Goal: Communication & Community: Answer question/provide support

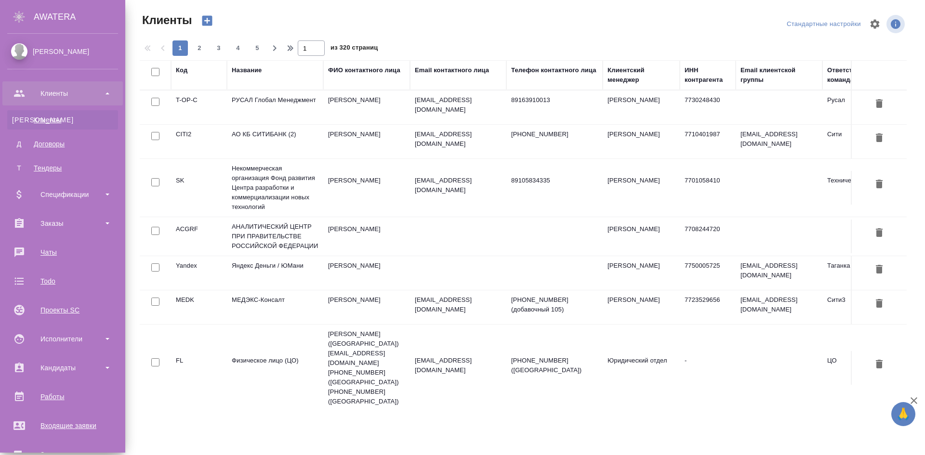
select select "RU"
click at [72, 252] on div "Чаты" at bounding box center [62, 252] width 111 height 14
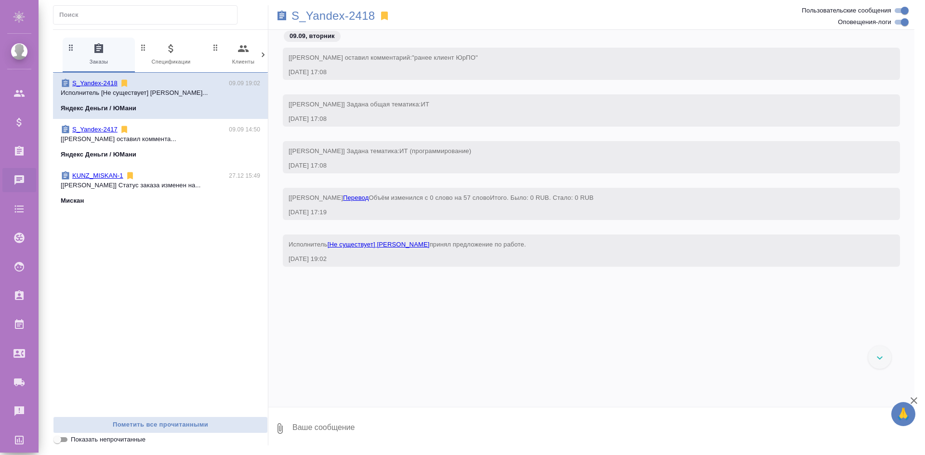
click at [149, 140] on p "[Semenets Irina] Клиент оставил коммента..." at bounding box center [160, 139] width 199 height 10
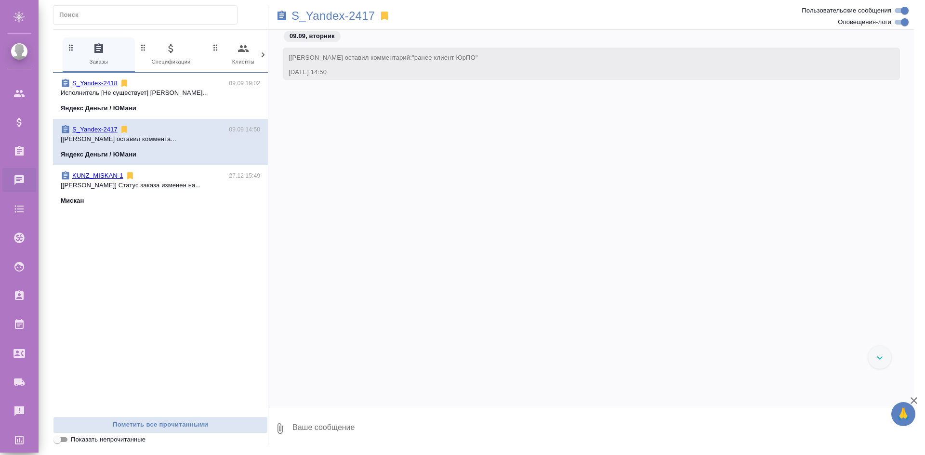
click at [152, 174] on div "KUNZ_MISKAN-1 27.12 15:49" at bounding box center [160, 176] width 199 height 10
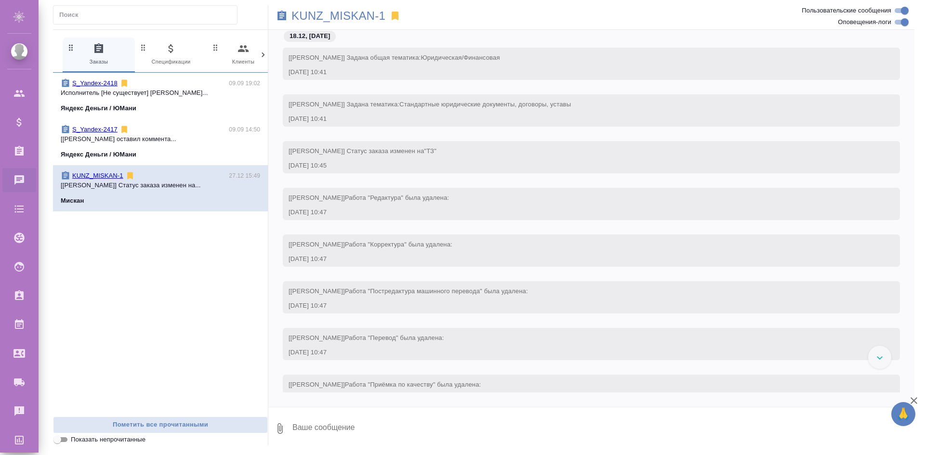
scroll to position [17295, 0]
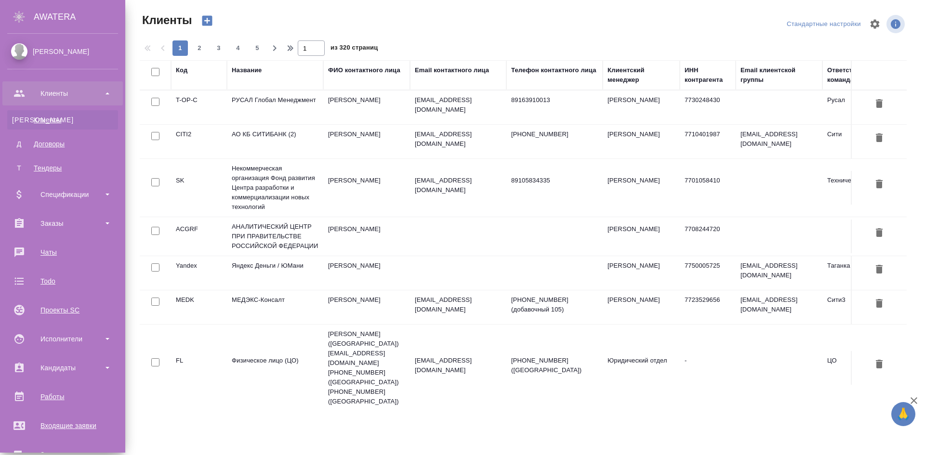
select select "RU"
click at [74, 251] on div "Чаты" at bounding box center [62, 252] width 111 height 14
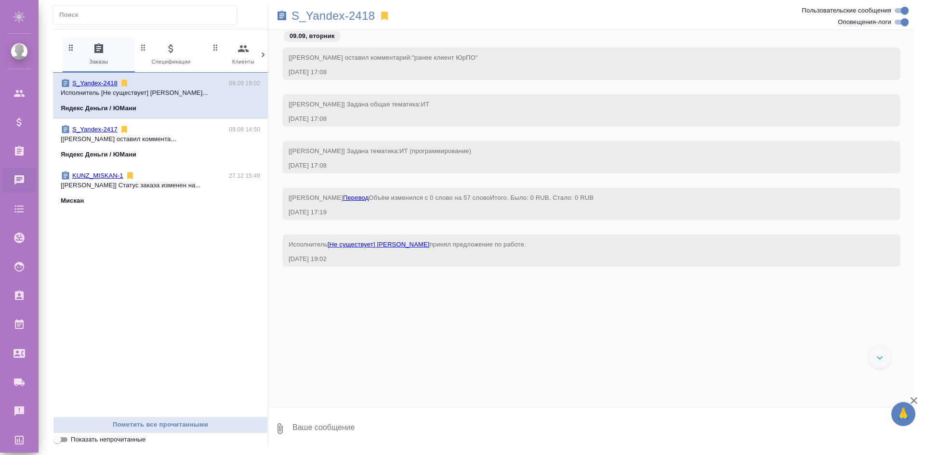
click at [109, 85] on link "S_Yandex-2418" at bounding box center [94, 82] width 45 height 7
click at [98, 128] on link "S_Yandex-2417" at bounding box center [94, 129] width 45 height 7
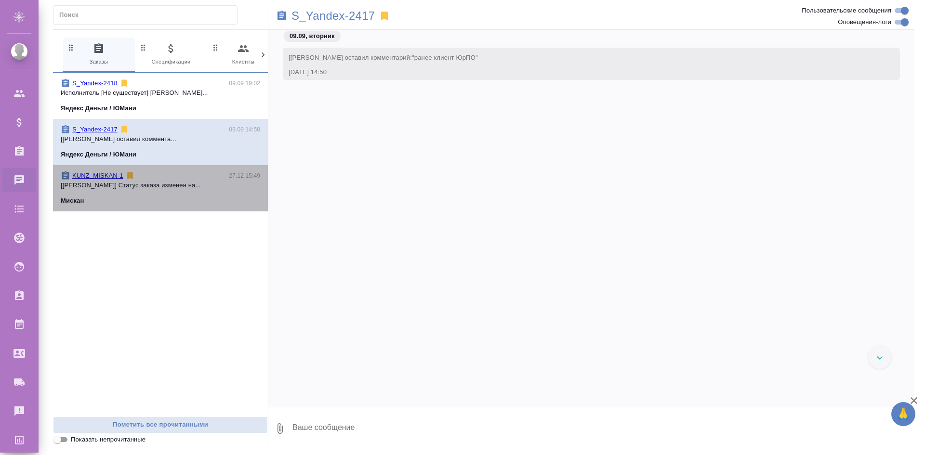
click at [85, 171] on p "KUNZ_MISKAN-1" at bounding box center [97, 176] width 51 height 10
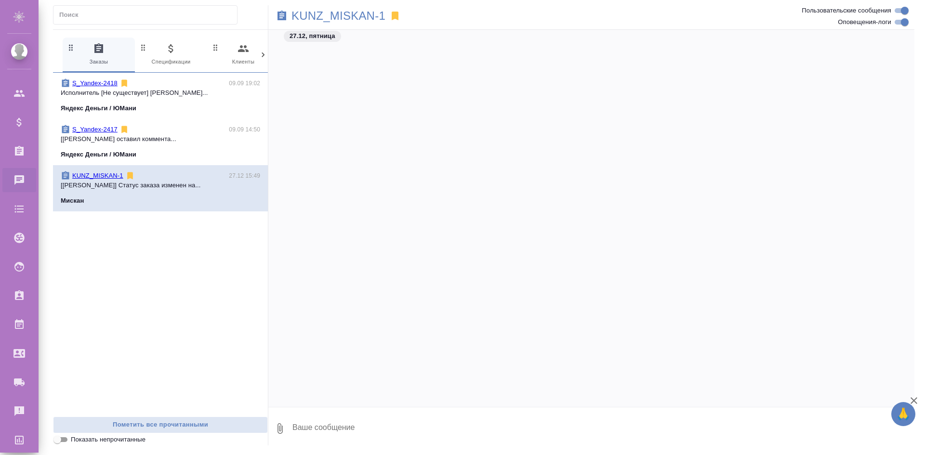
scroll to position [17295, 0]
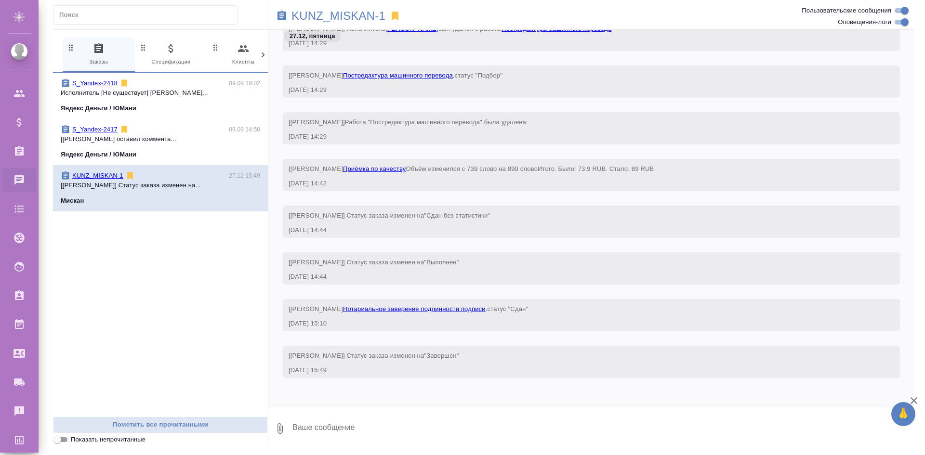
click at [103, 175] on link "KUNZ_MISKAN-1" at bounding box center [97, 175] width 51 height 7
click at [395, 17] on icon at bounding box center [395, 16] width 7 height 9
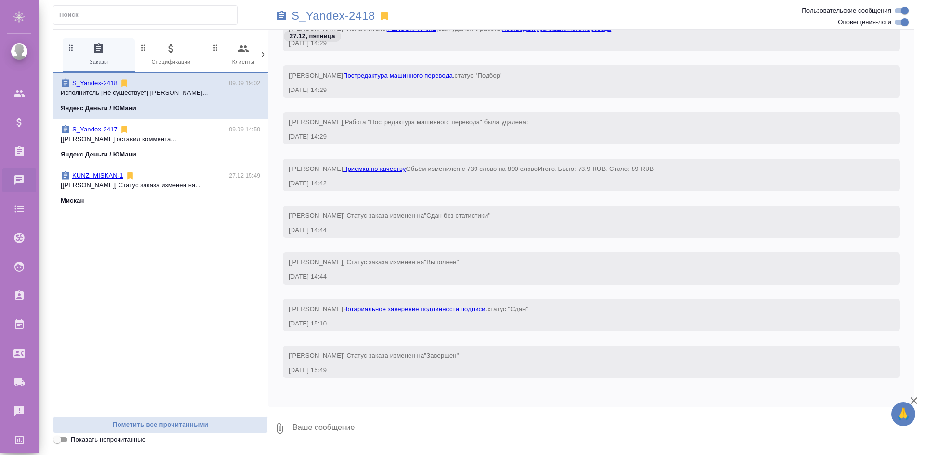
scroll to position [0, 0]
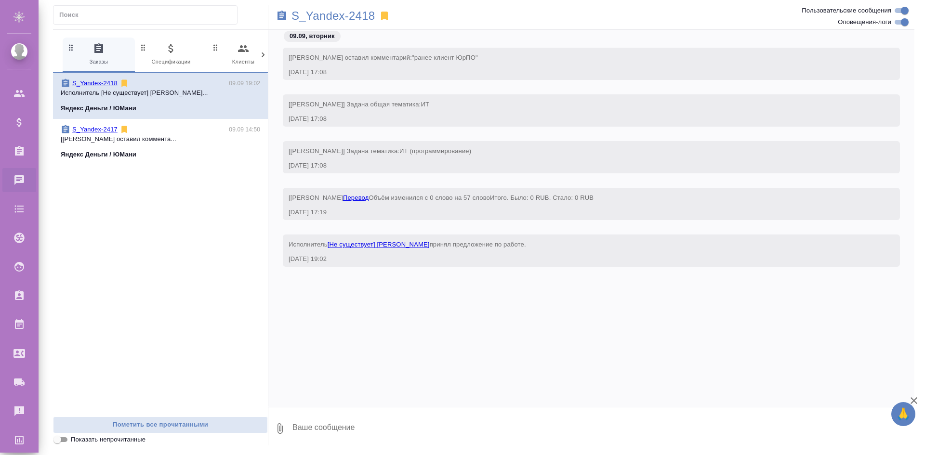
click at [201, 193] on div "S_Yandex-2418 09.09 19:02 Исполнитель [Не существует] Король Артур... Яндекс Де…" at bounding box center [160, 245] width 215 height 344
click at [188, 123] on div "S_Yandex-2417 09.09 14:50 [Semenets Irina] Клиент оставил коммента... Яндекс Де…" at bounding box center [160, 142] width 215 height 46
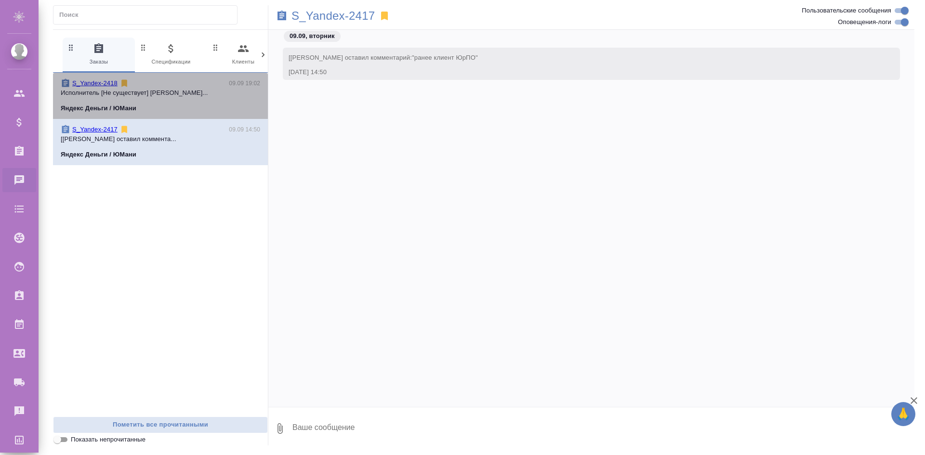
click at [200, 95] on p "Исполнитель [Не существует] Король Артур..." at bounding box center [160, 93] width 199 height 10
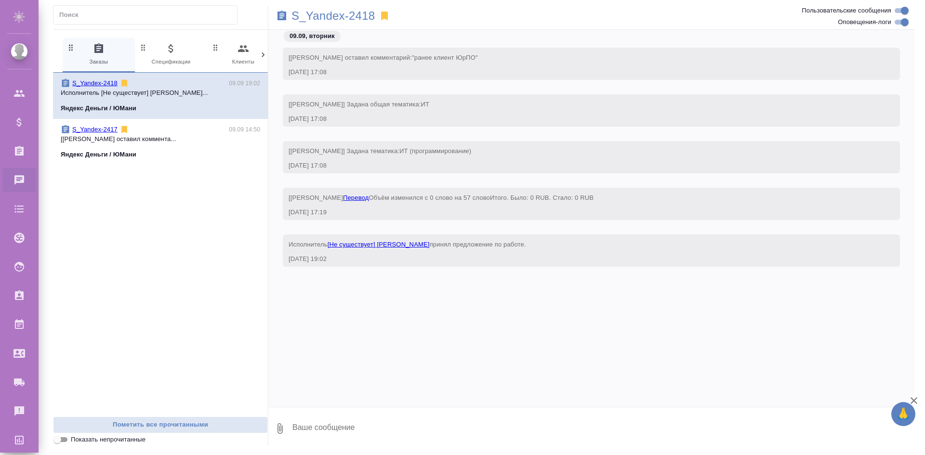
click at [387, 18] on icon at bounding box center [384, 16] width 7 height 9
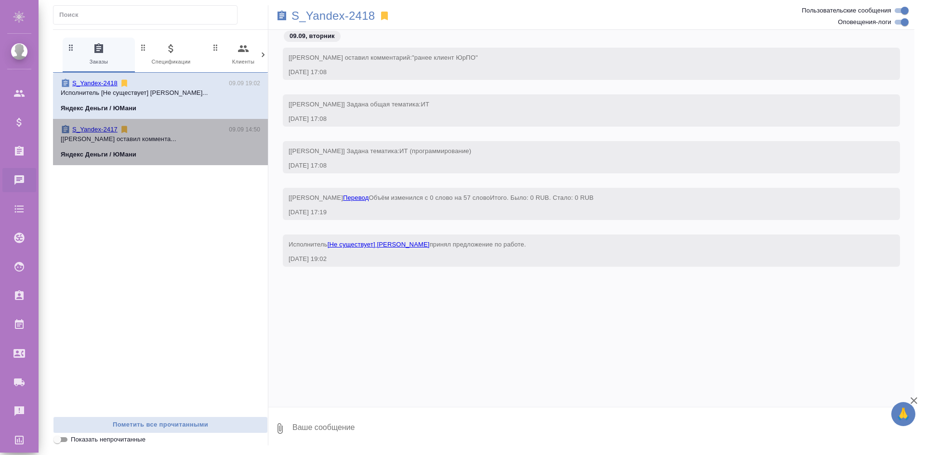
click at [201, 131] on div "S_Yandex-2417 09.09 14:50" at bounding box center [160, 130] width 199 height 10
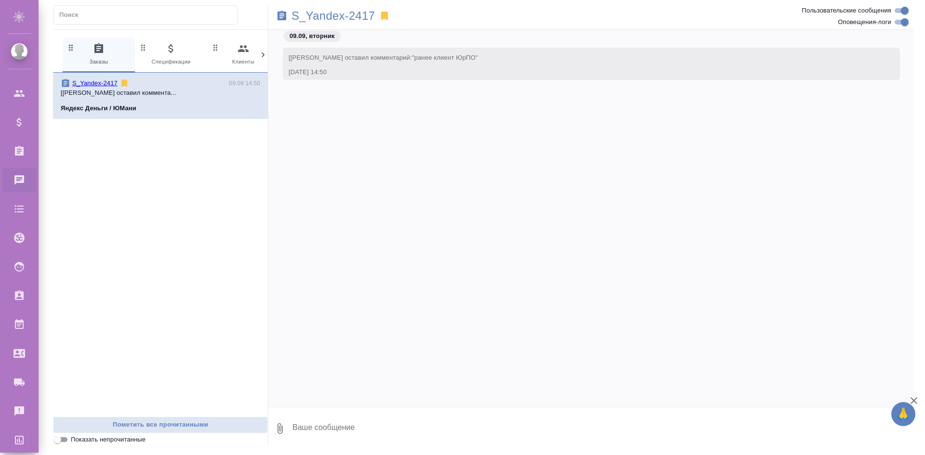
click at [384, 18] on icon at bounding box center [384, 16] width 7 height 9
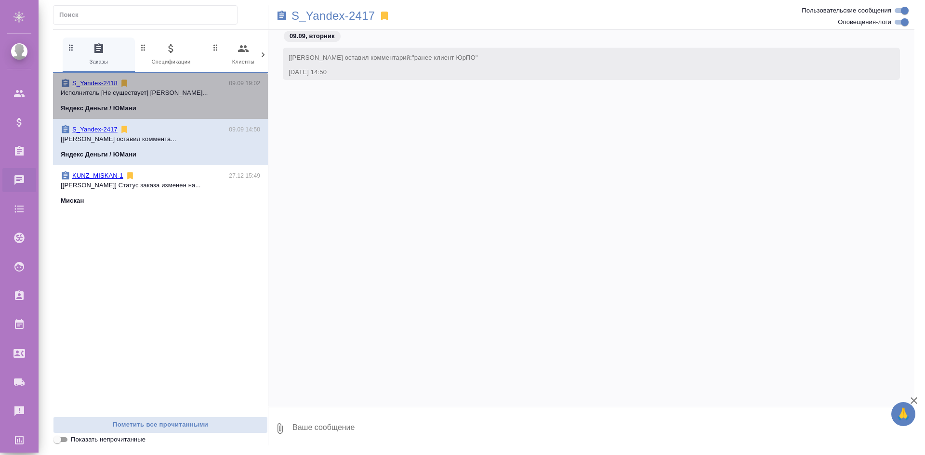
click at [143, 82] on div "S_Yandex-2418 09.09 19:02" at bounding box center [160, 84] width 199 height 10
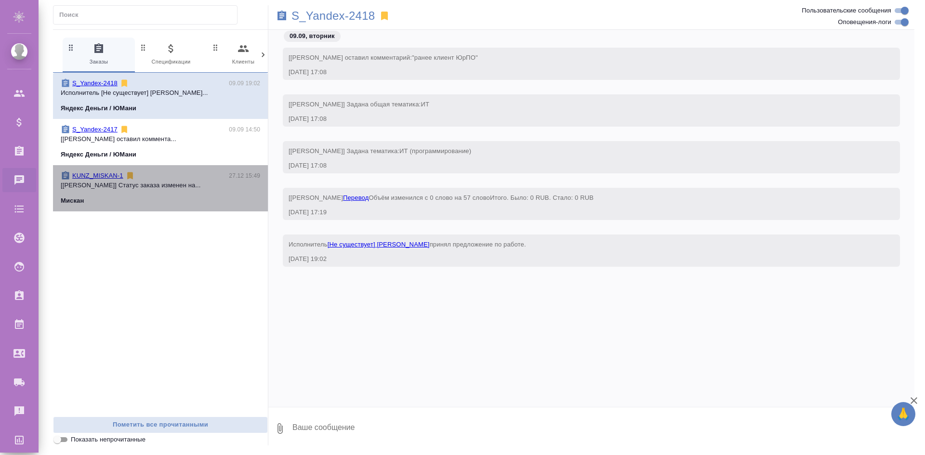
click at [168, 184] on p "[Веселова Юлия] Статус заказа изменен на..." at bounding box center [160, 186] width 199 height 10
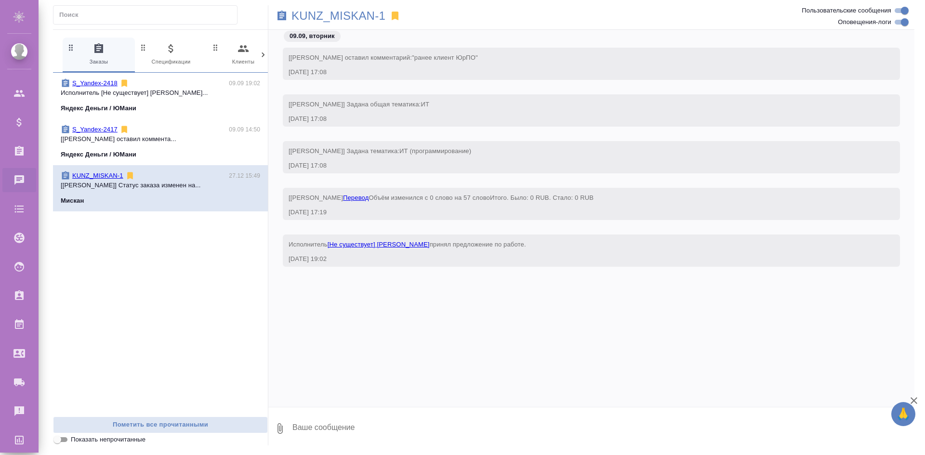
scroll to position [17295, 0]
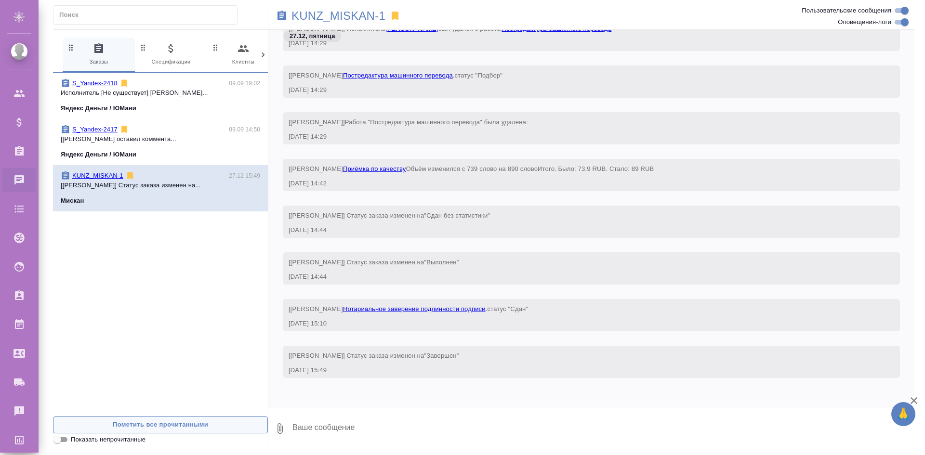
click at [208, 424] on span "Пометить все прочитанными" at bounding box center [160, 424] width 204 height 11
click at [62, 441] on input "Показать непрочитанные" at bounding box center [57, 440] width 35 height 12
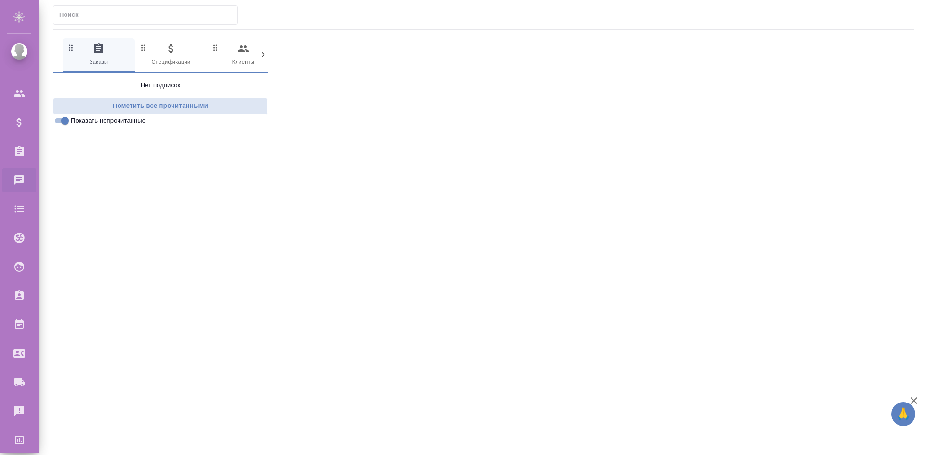
click at [65, 115] on div "Показать непрочитанные" at bounding box center [162, 121] width 211 height 12
click at [66, 119] on input "Показать непрочитанные" at bounding box center [65, 121] width 35 height 12
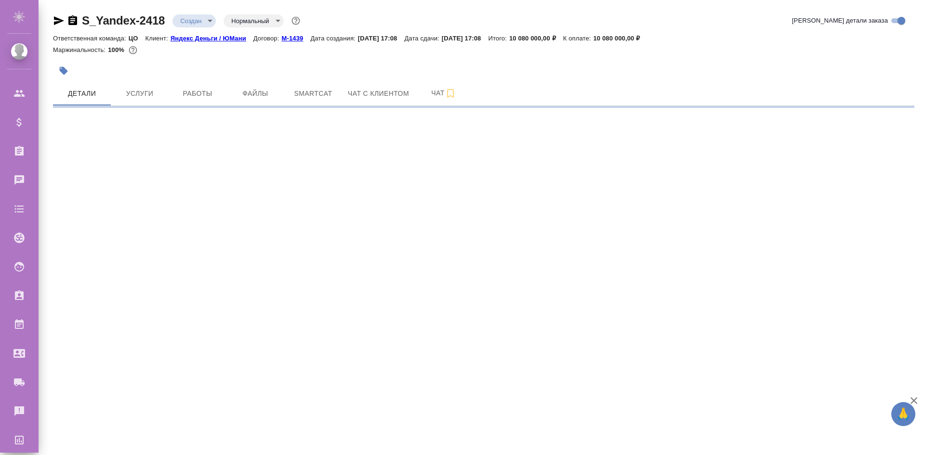
select select "RU"
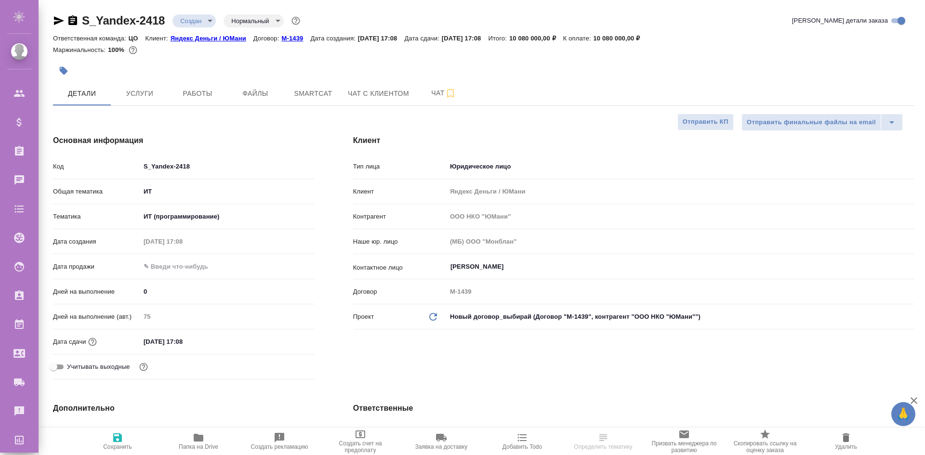
type textarea "x"
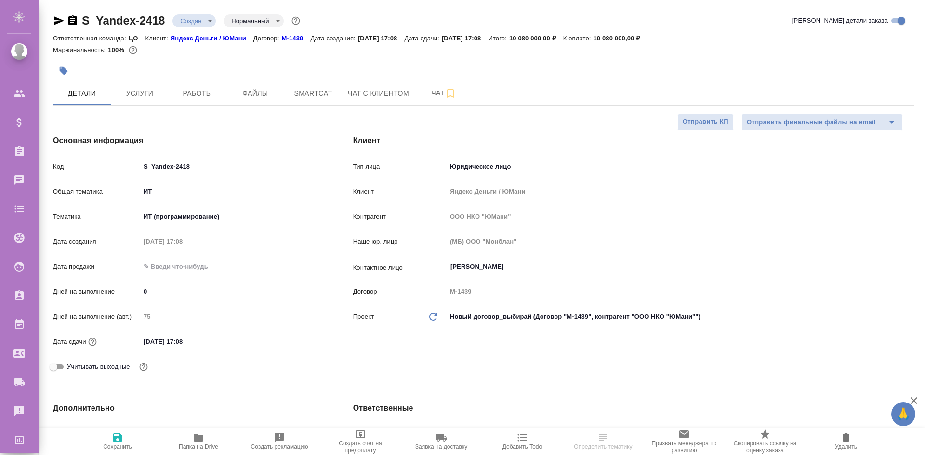
type textarea "x"
select select "RU"
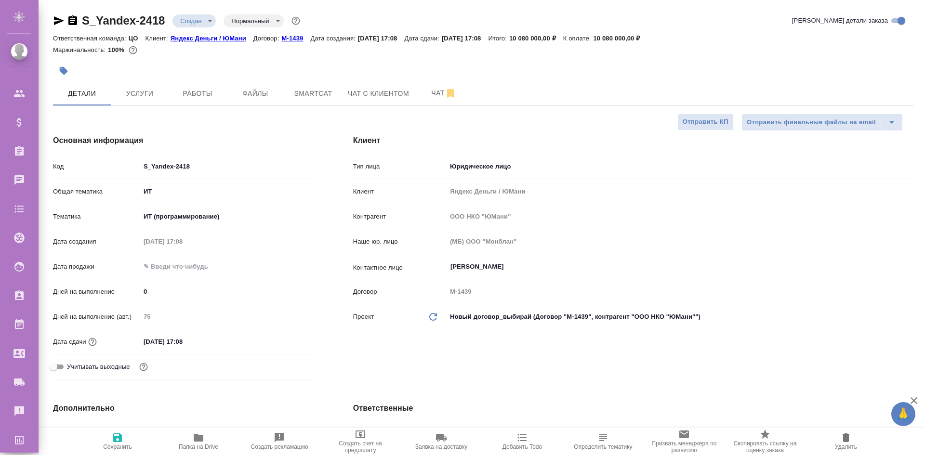
type textarea "x"
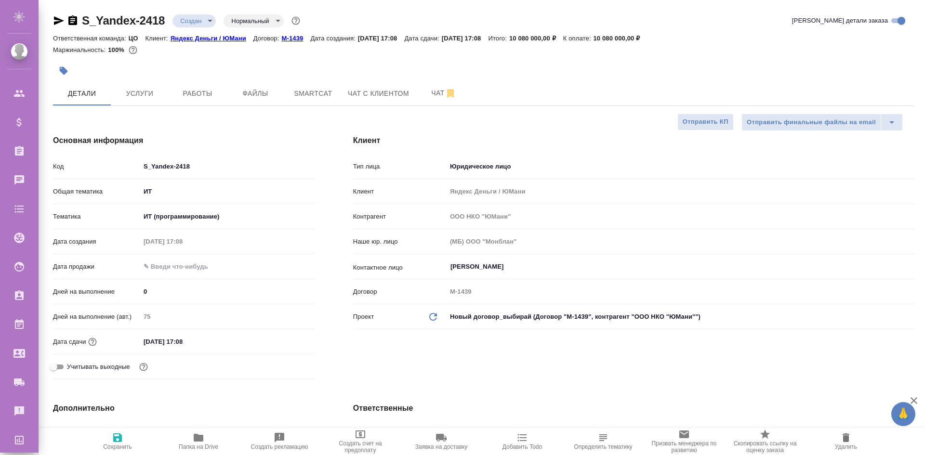
type textarea "x"
click at [431, 86] on button "Чат" at bounding box center [444, 93] width 58 height 24
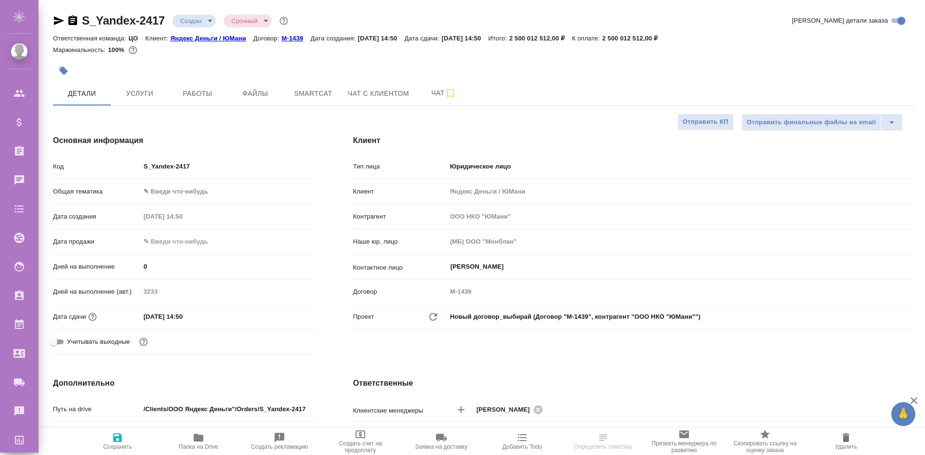
select select "RU"
type textarea "x"
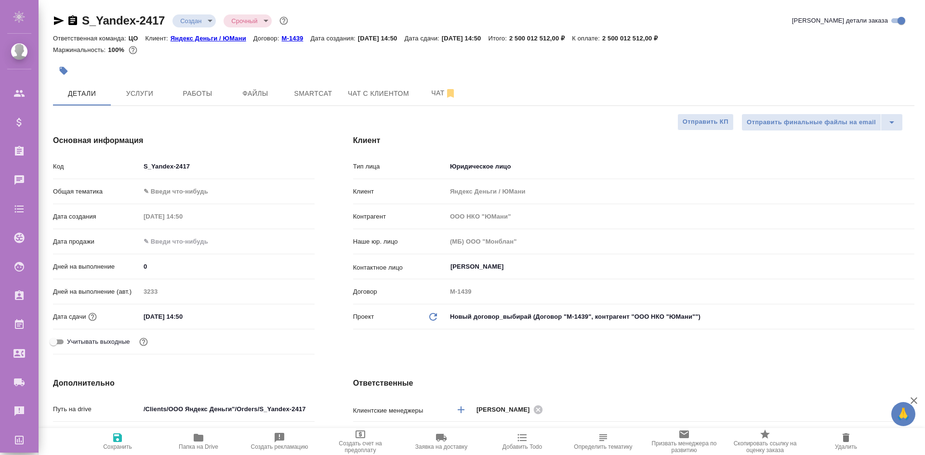
type textarea "x"
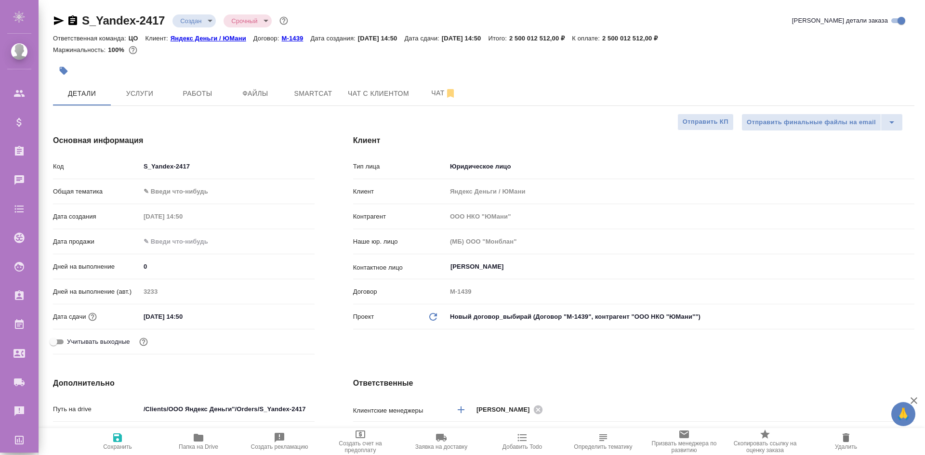
type textarea "x"
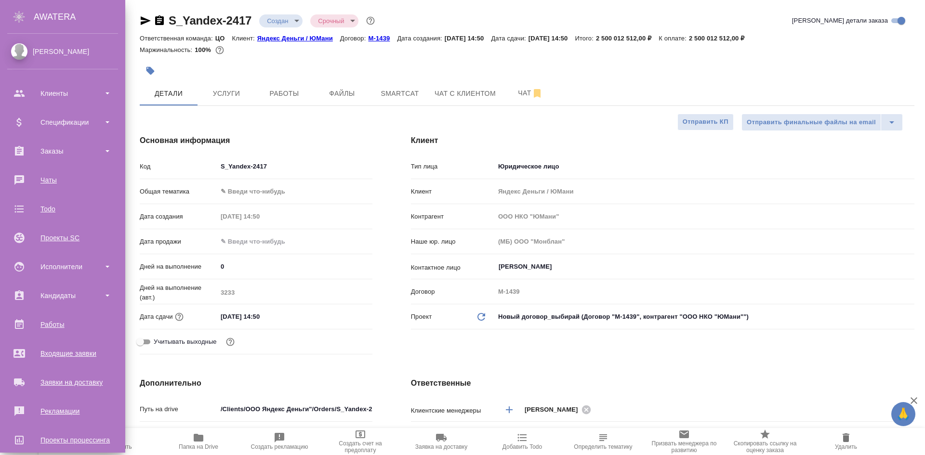
type textarea "x"
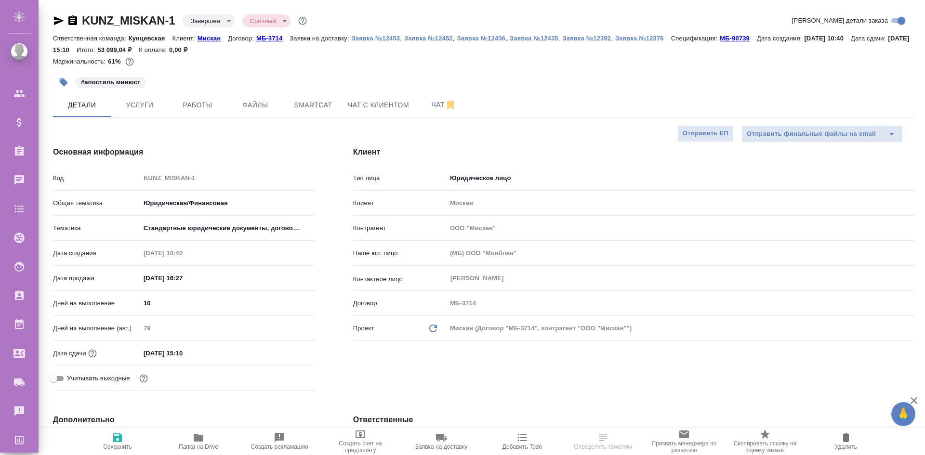
select select "RU"
type textarea "x"
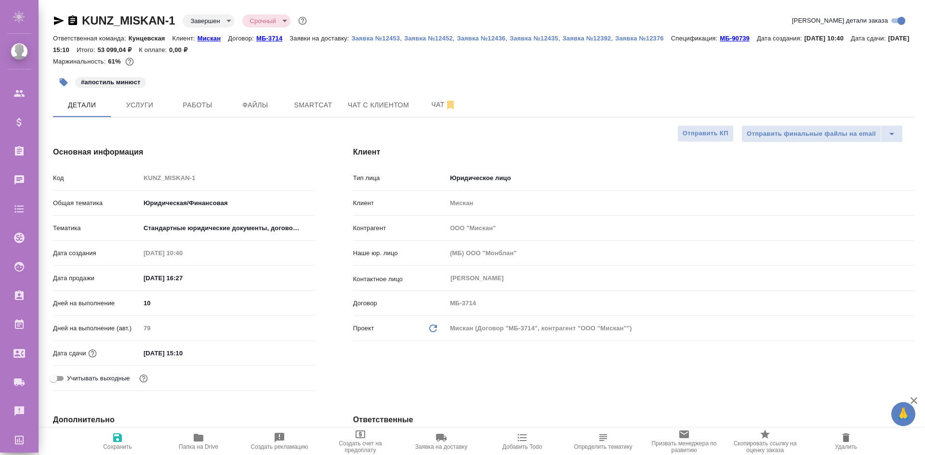
type textarea "x"
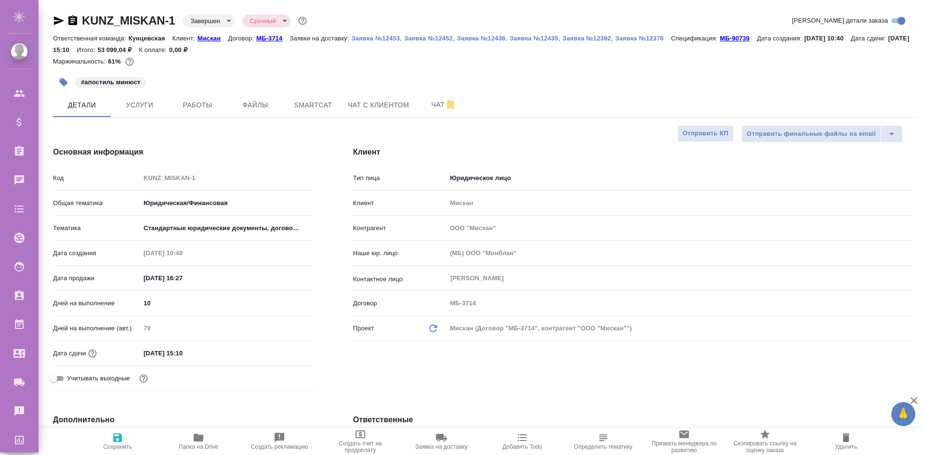
type textarea "x"
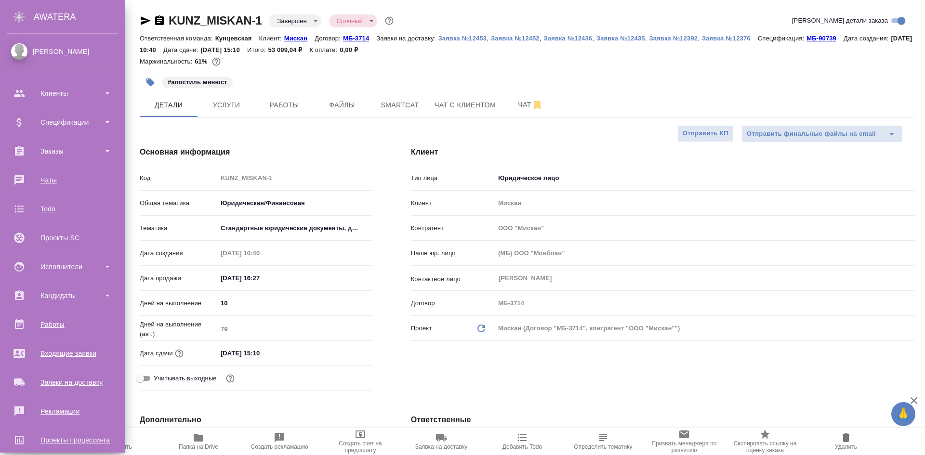
type textarea "x"
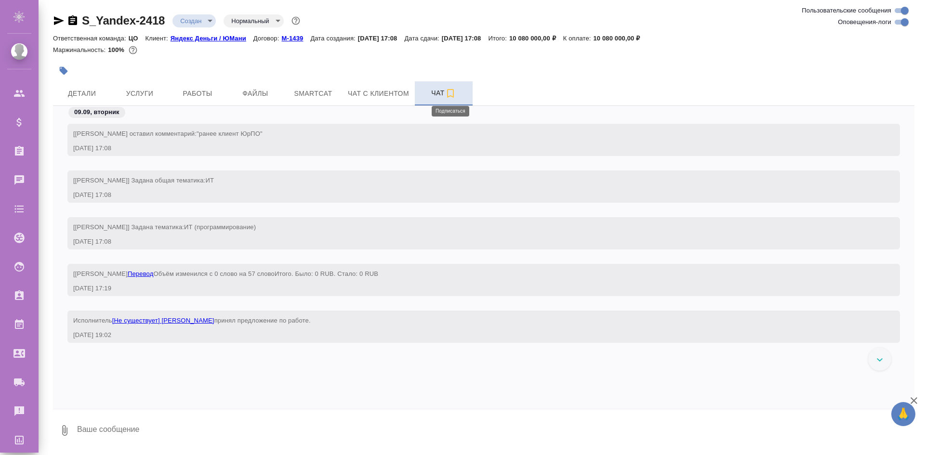
click at [448, 91] on icon "button" at bounding box center [451, 94] width 12 height 12
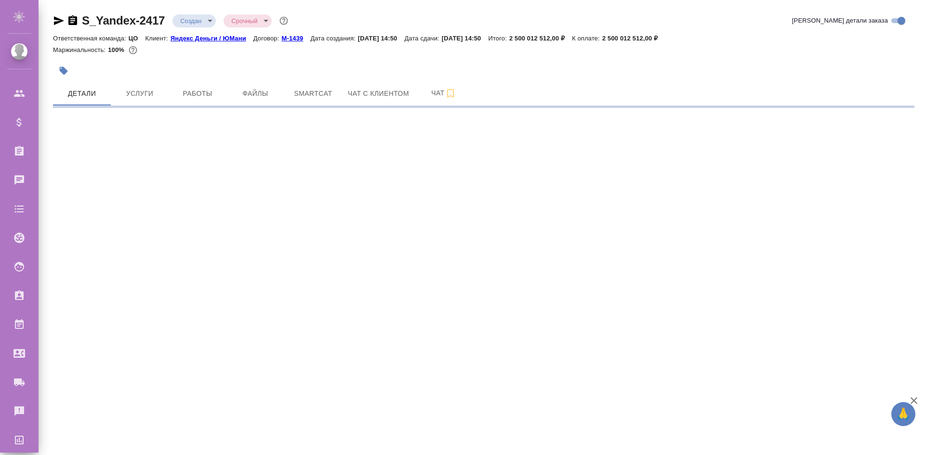
select select "RU"
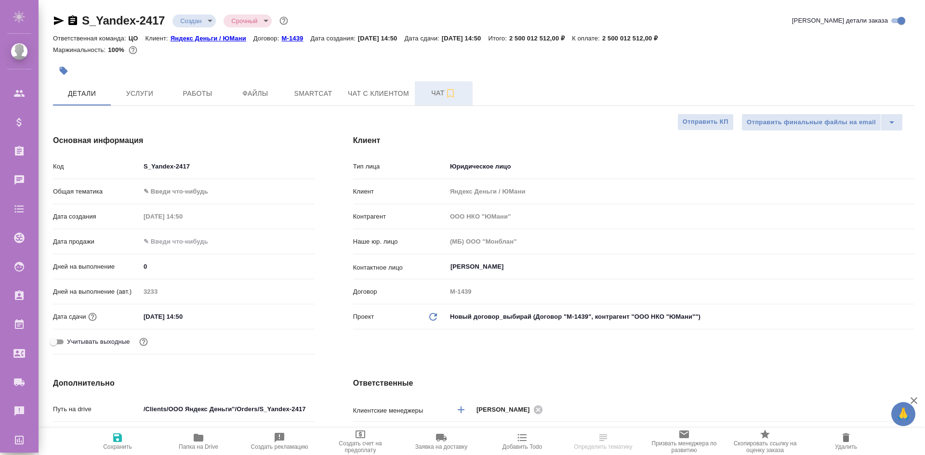
type textarea "x"
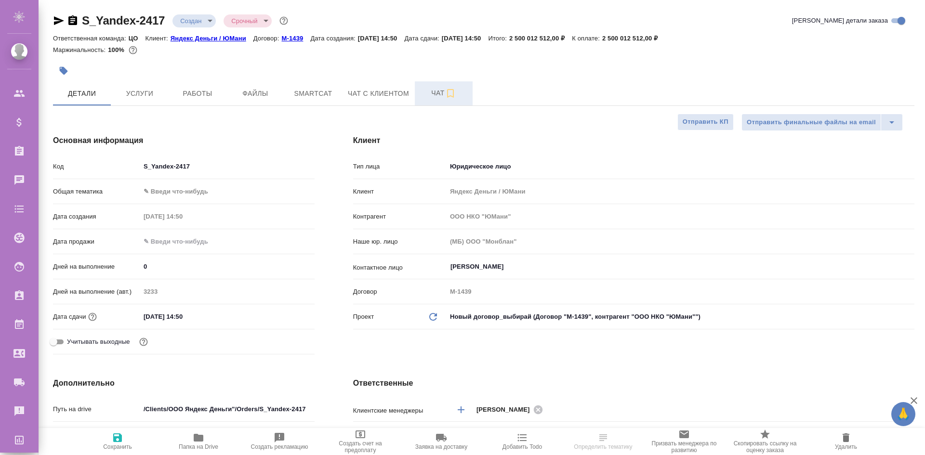
type textarea "x"
click at [451, 94] on icon "button" at bounding box center [451, 94] width 12 height 12
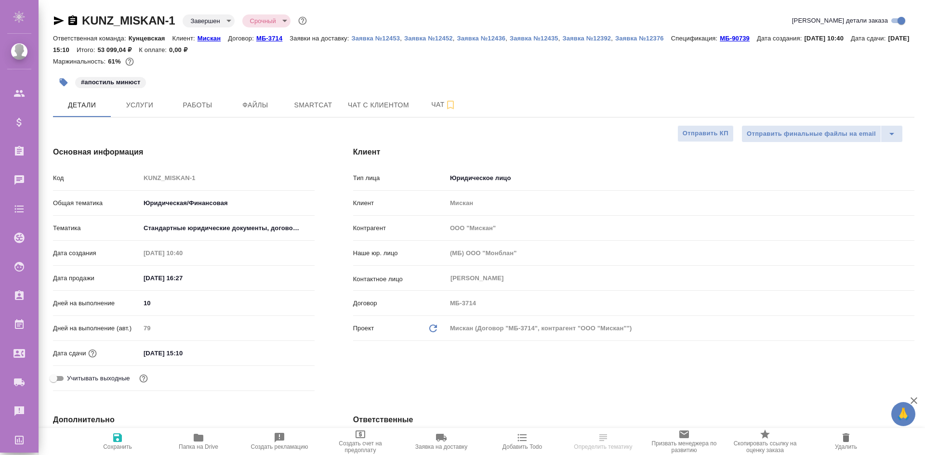
select select "RU"
type textarea "x"
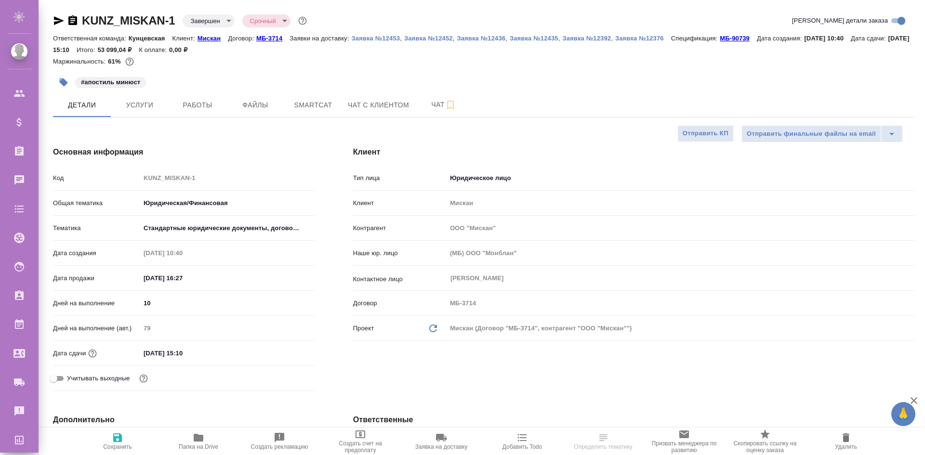
type textarea "x"
click at [434, 107] on span "Чат" at bounding box center [443, 105] width 46 height 12
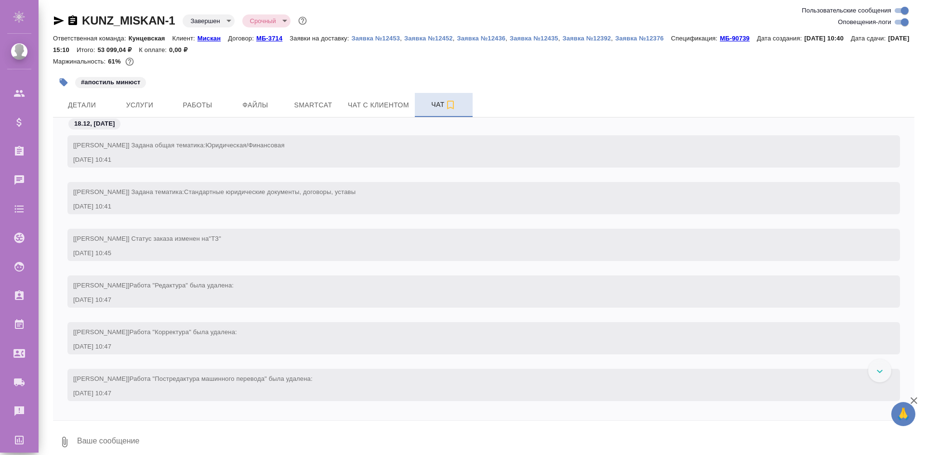
scroll to position [17225, 0]
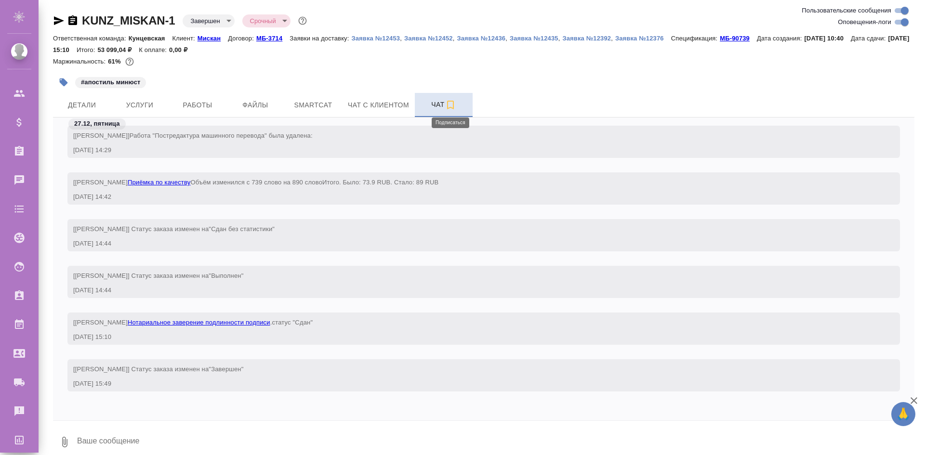
click at [453, 105] on icon "button" at bounding box center [450, 105] width 7 height 9
